Goal: Use online tool/utility: Utilize a website feature to perform a specific function

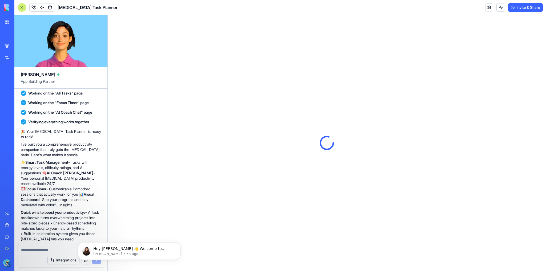
click at [5, 25] on link "My Workspace" at bounding box center [12, 22] width 21 height 11
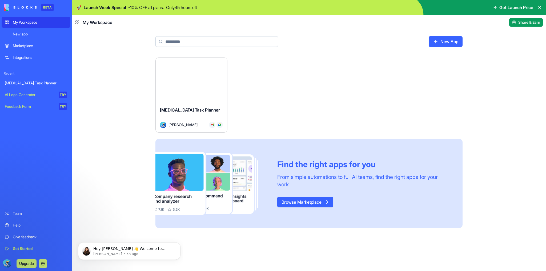
click at [199, 84] on button "Launch" at bounding box center [191, 80] width 40 height 11
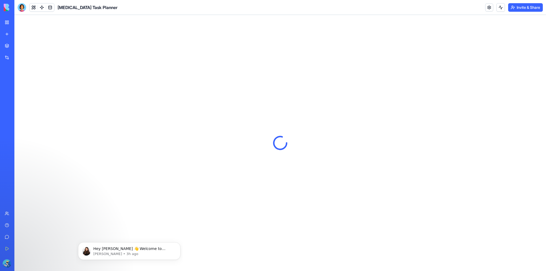
click at [7, 22] on link "My Workspace" at bounding box center [12, 22] width 21 height 11
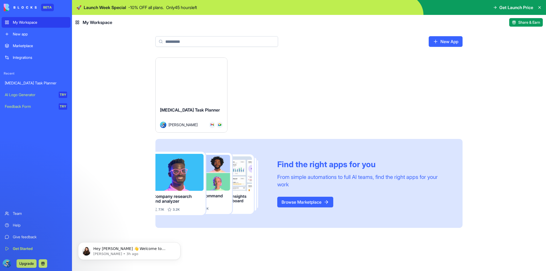
click at [198, 76] on button "Launch" at bounding box center [191, 80] width 40 height 11
